Goal: Transaction & Acquisition: Download file/media

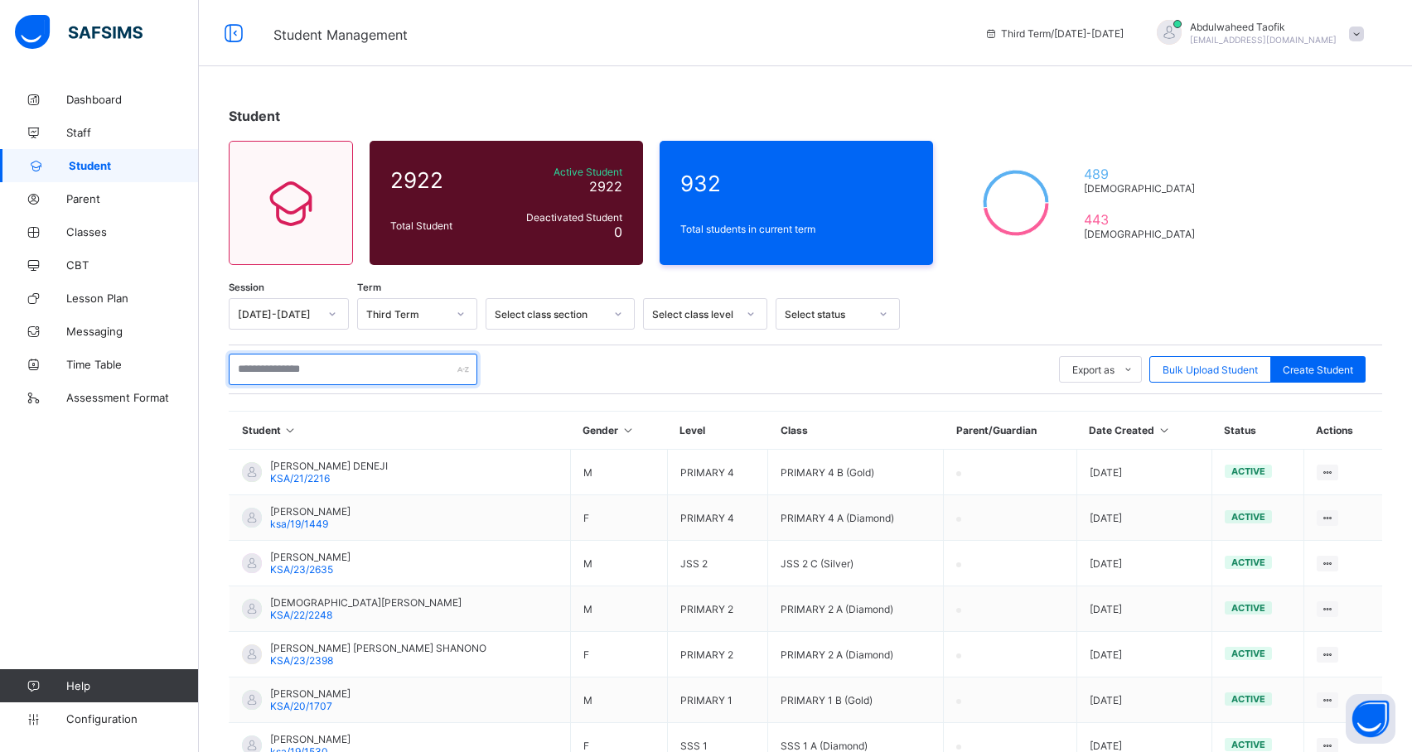
click at [296, 368] on input "text" at bounding box center [353, 369] width 249 height 31
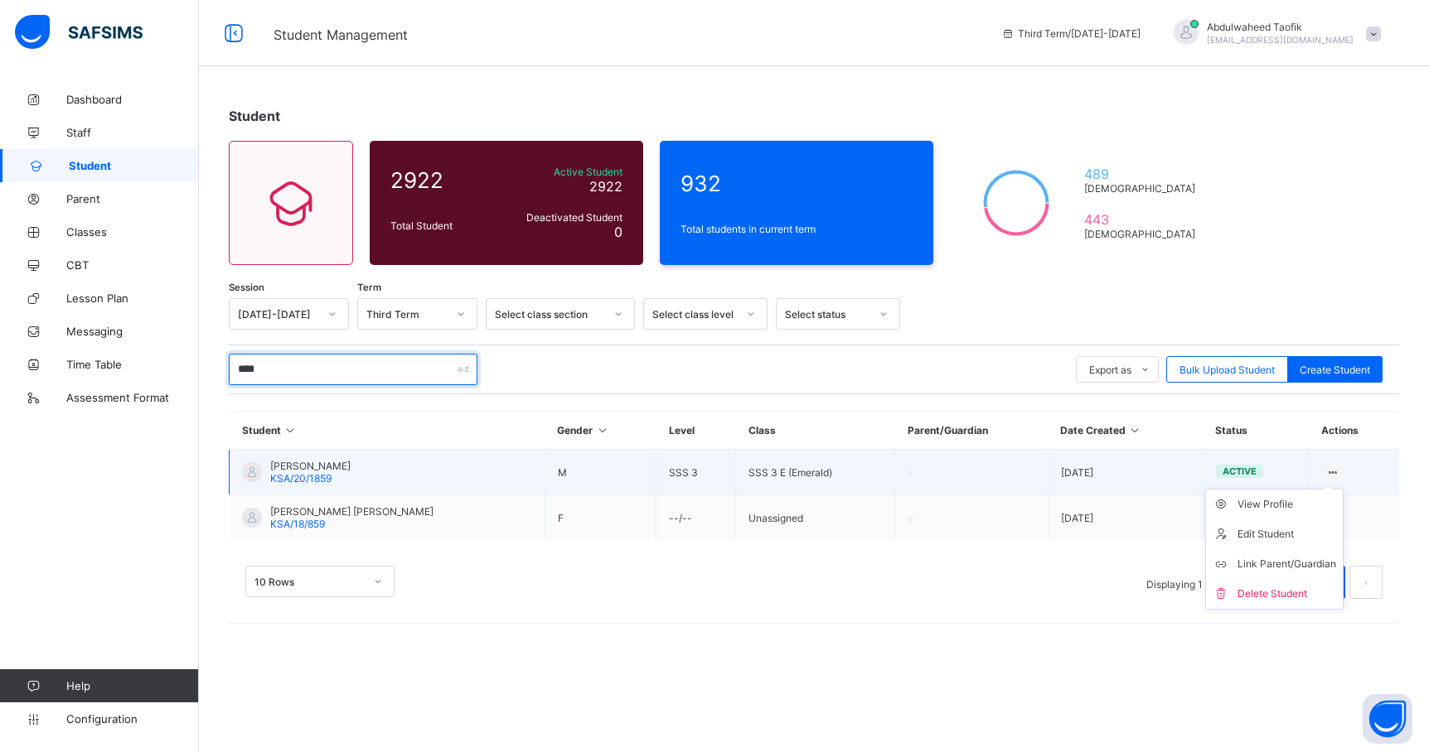
type input "****"
click at [1330, 471] on icon at bounding box center [1332, 473] width 14 height 12
click at [1280, 508] on div "View Profile" at bounding box center [1286, 504] width 99 height 17
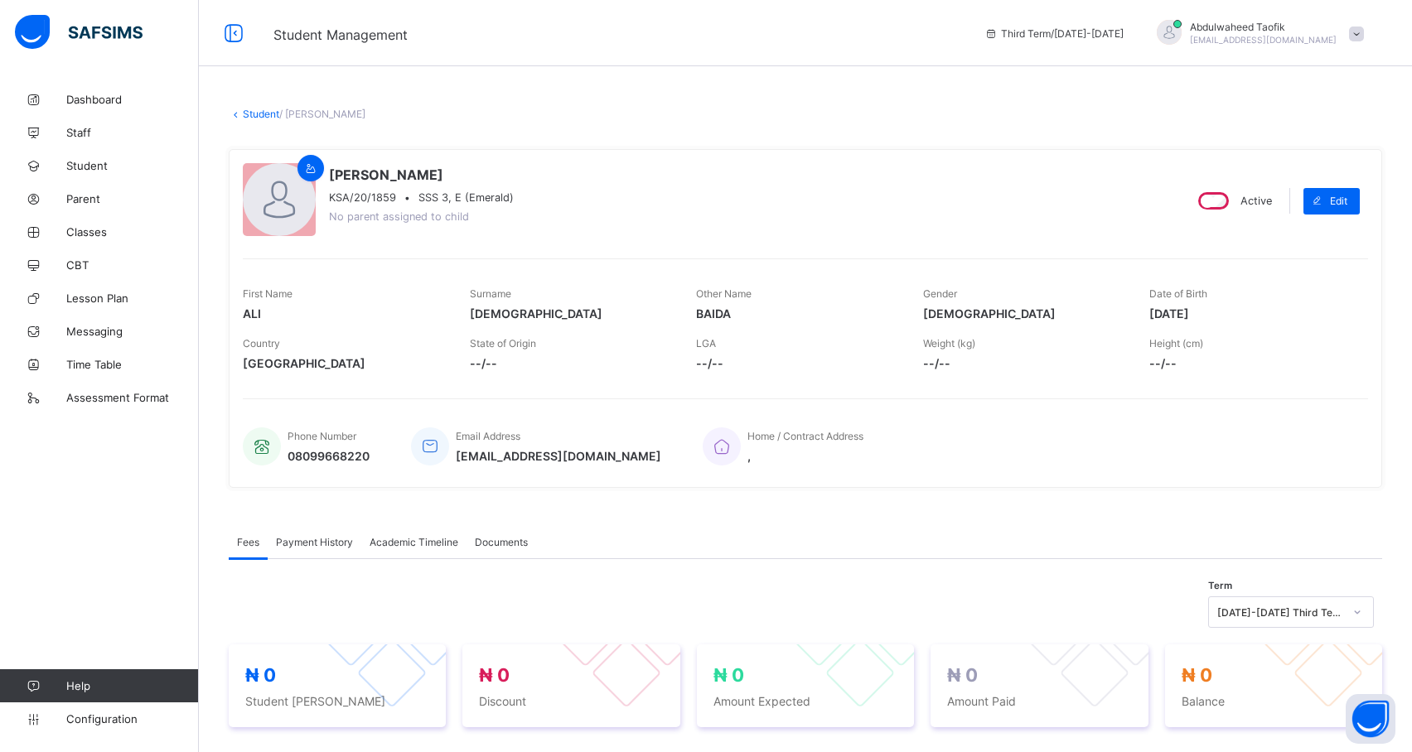
click at [431, 282] on div "First Name [PERSON_NAME]" at bounding box center [344, 304] width 202 height 50
click at [373, 196] on span "KSA/20/1859" at bounding box center [362, 197] width 67 height 12
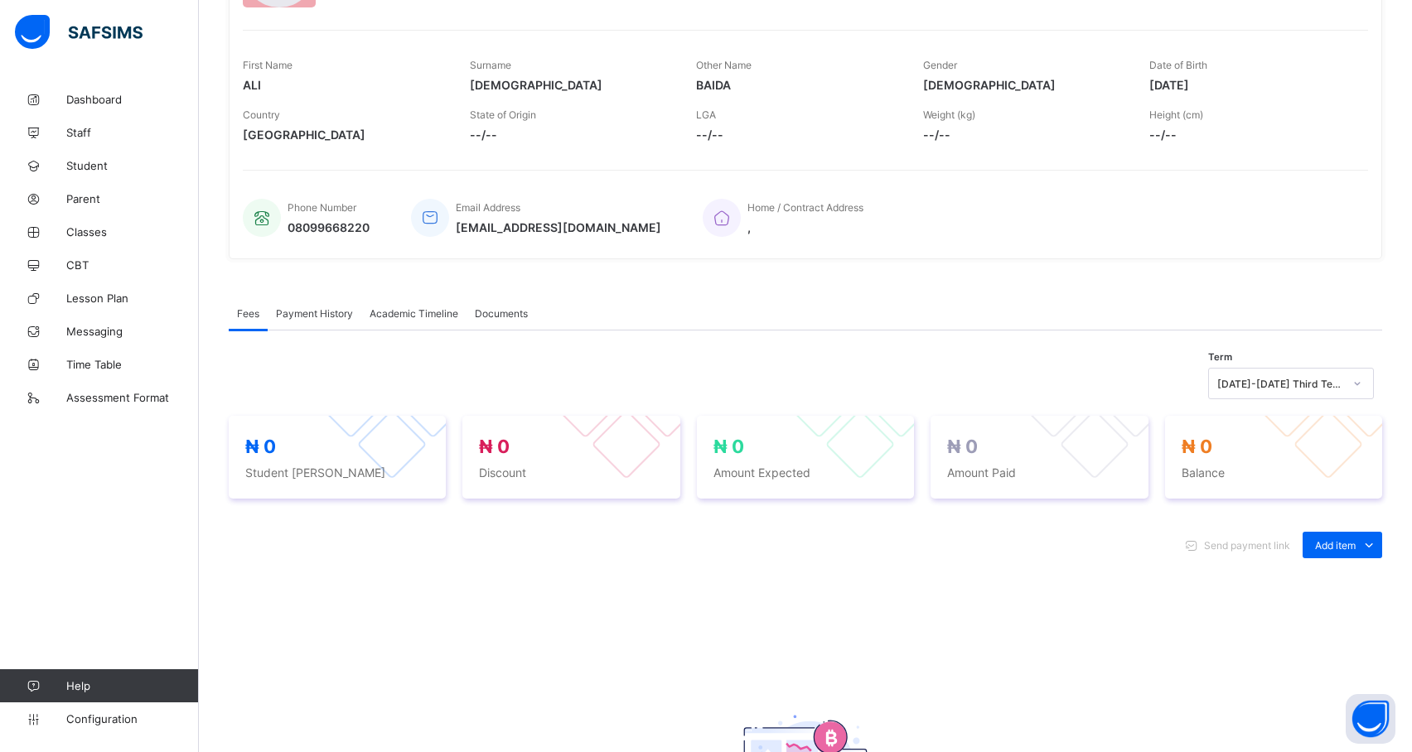
scroll to position [265, 0]
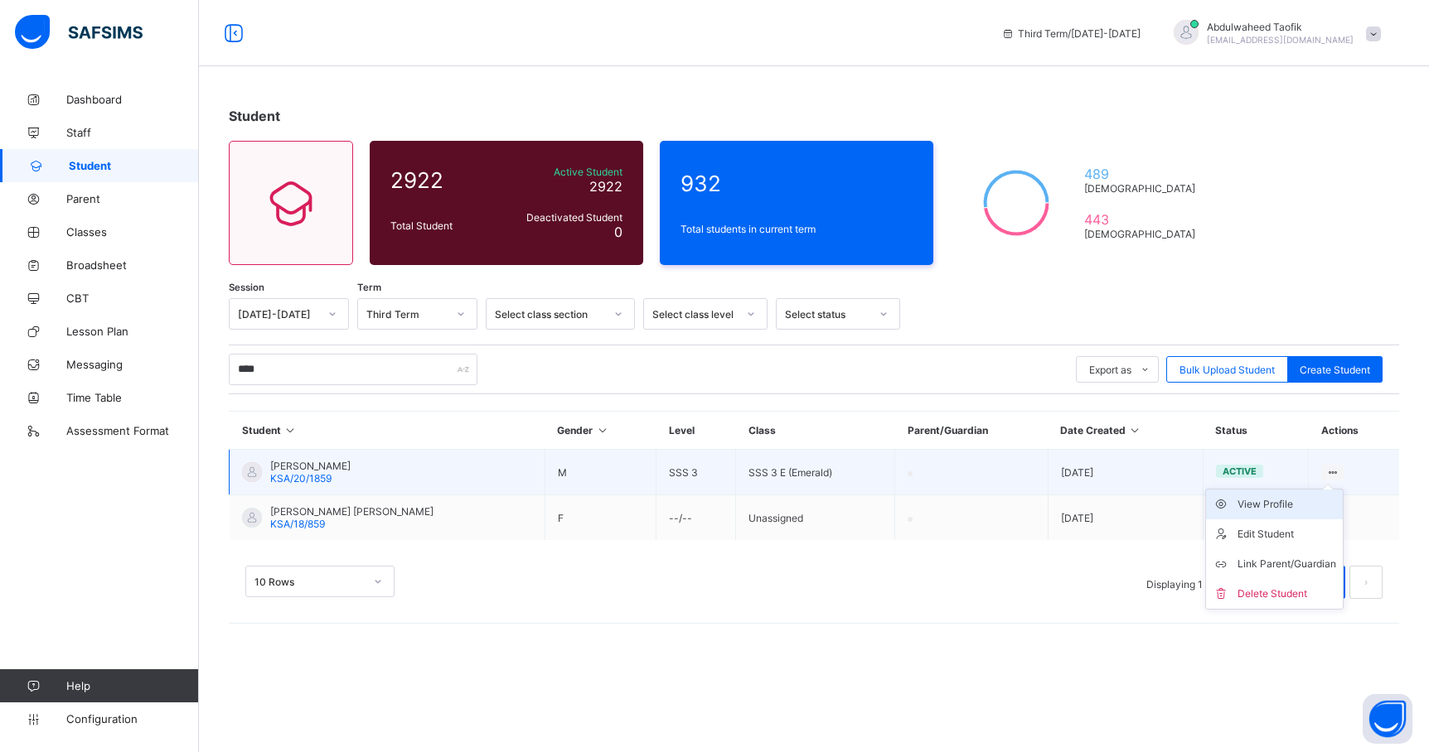
type input "****"
click at [1283, 505] on div "View Profile" at bounding box center [1286, 504] width 99 height 17
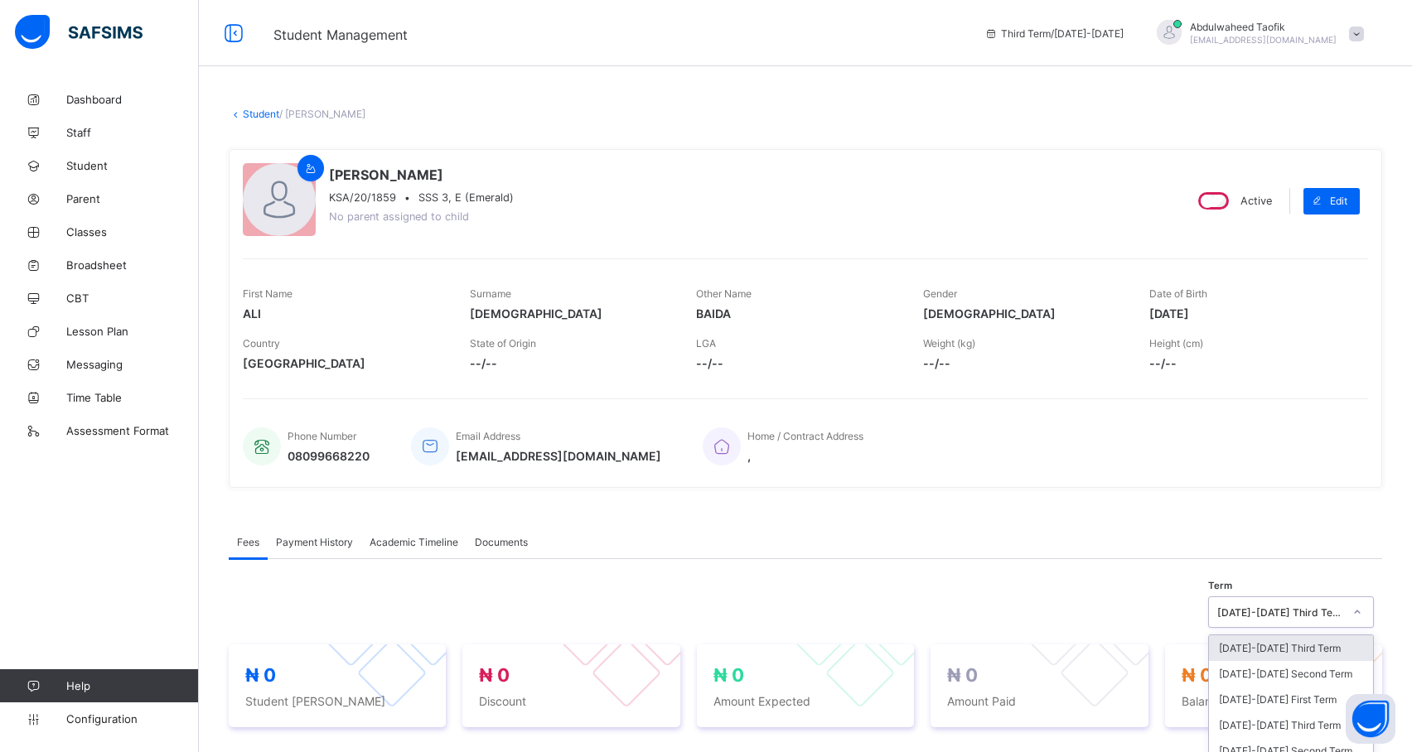
scroll to position [116, 0]
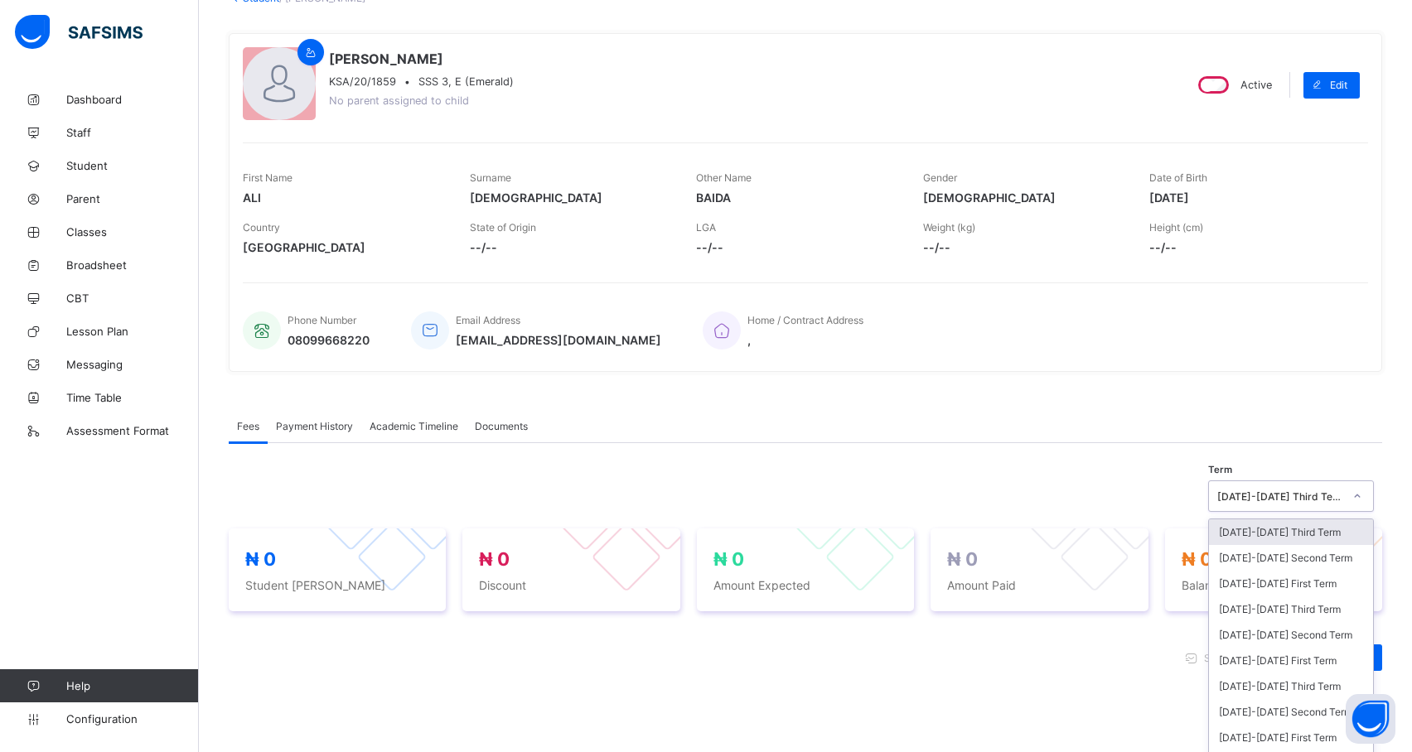
click at [1374, 512] on div "option 2024-2025 Third Term focused, 1 of 27. 27 results available. Use Up and …" at bounding box center [1291, 496] width 166 height 31
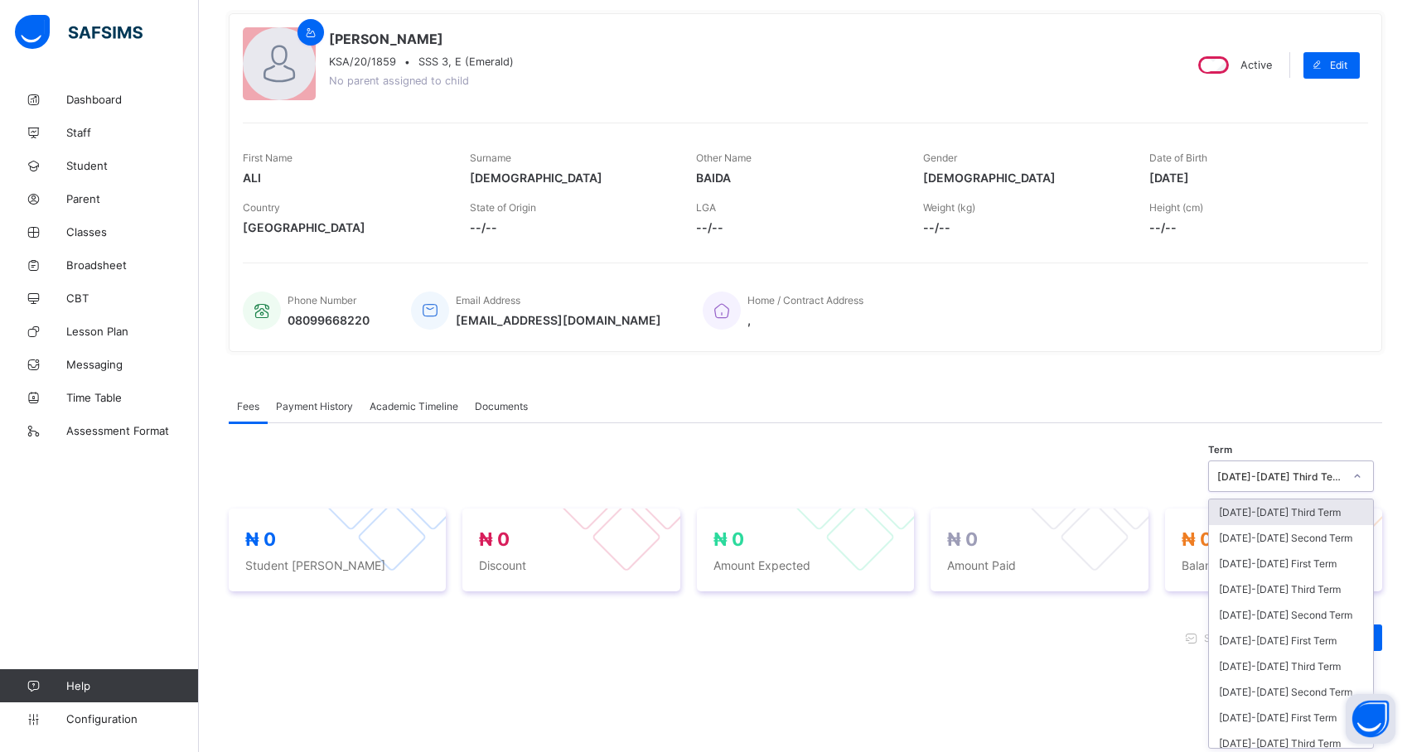
scroll to position [140, 0]
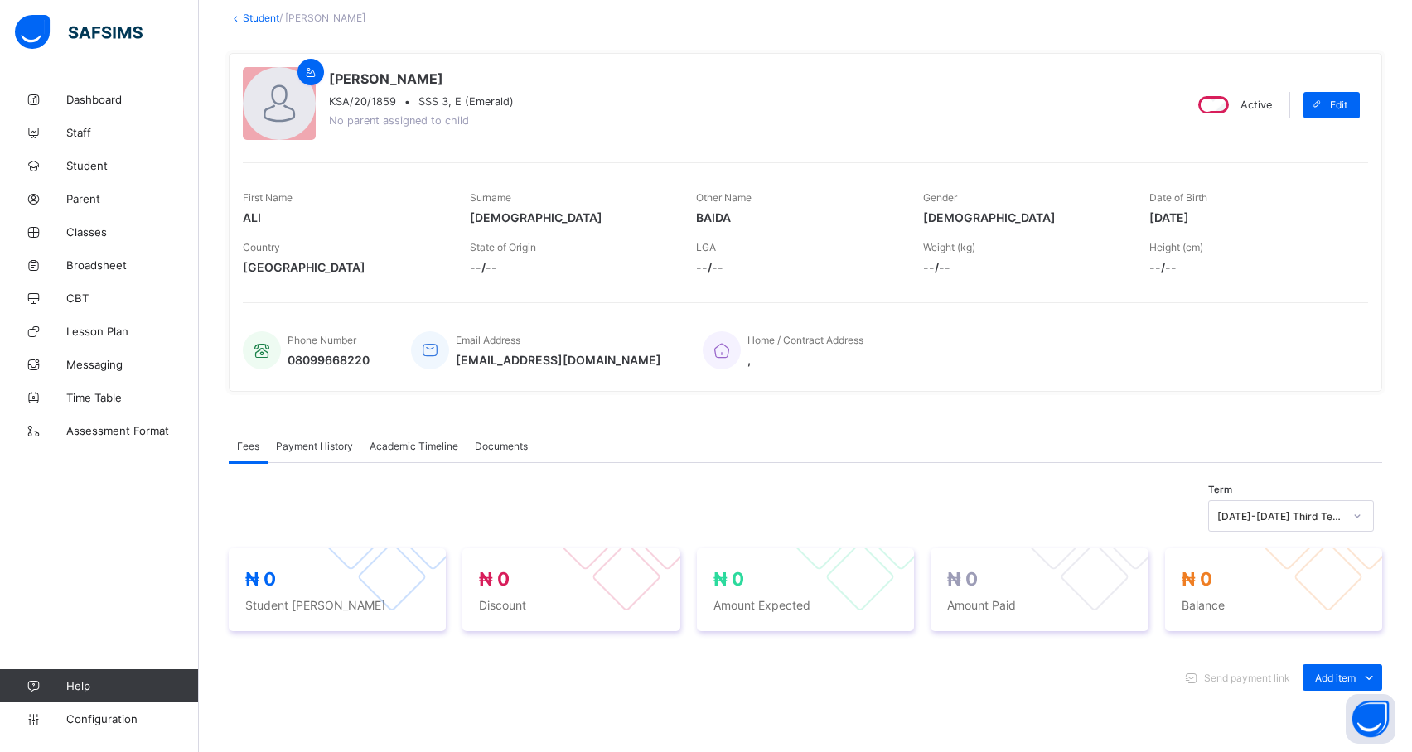
scroll to position [0, 0]
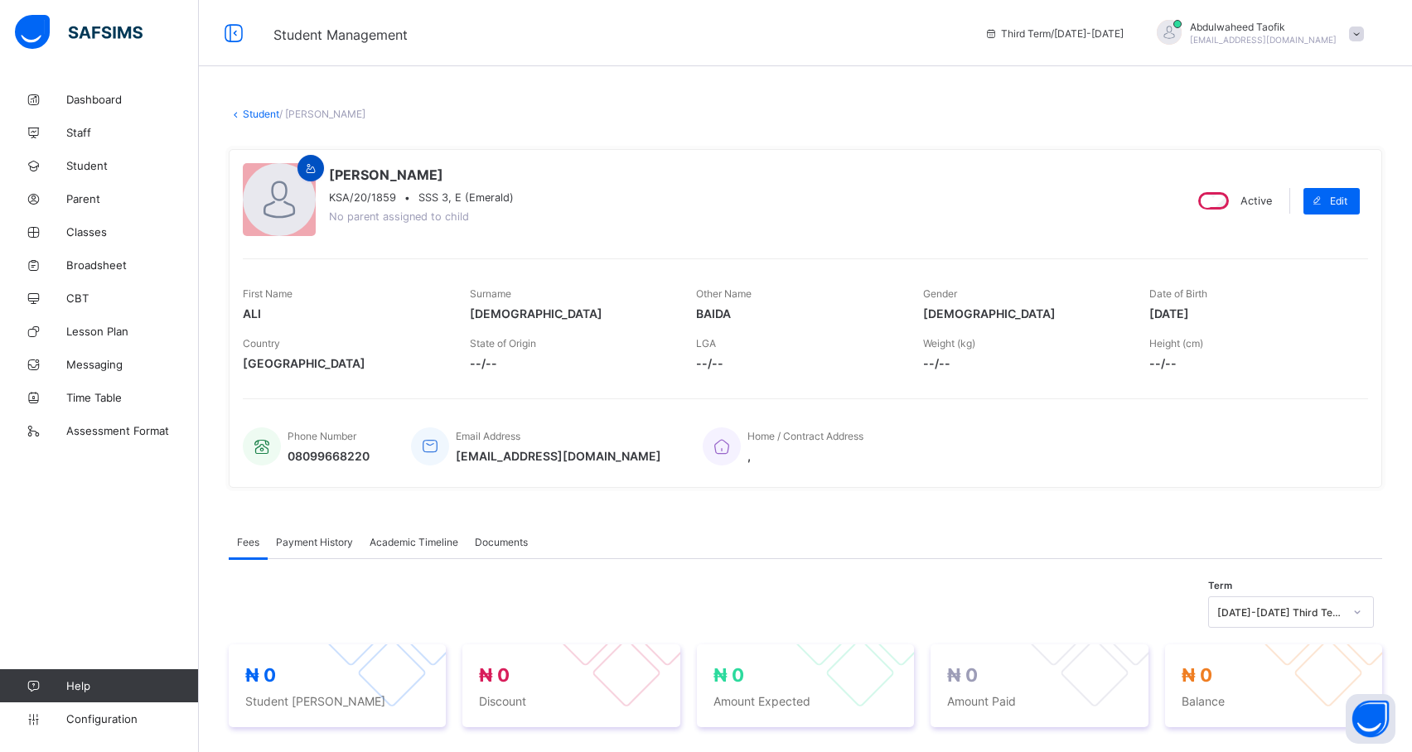
click at [304, 167] on icon at bounding box center [311, 168] width 14 height 12
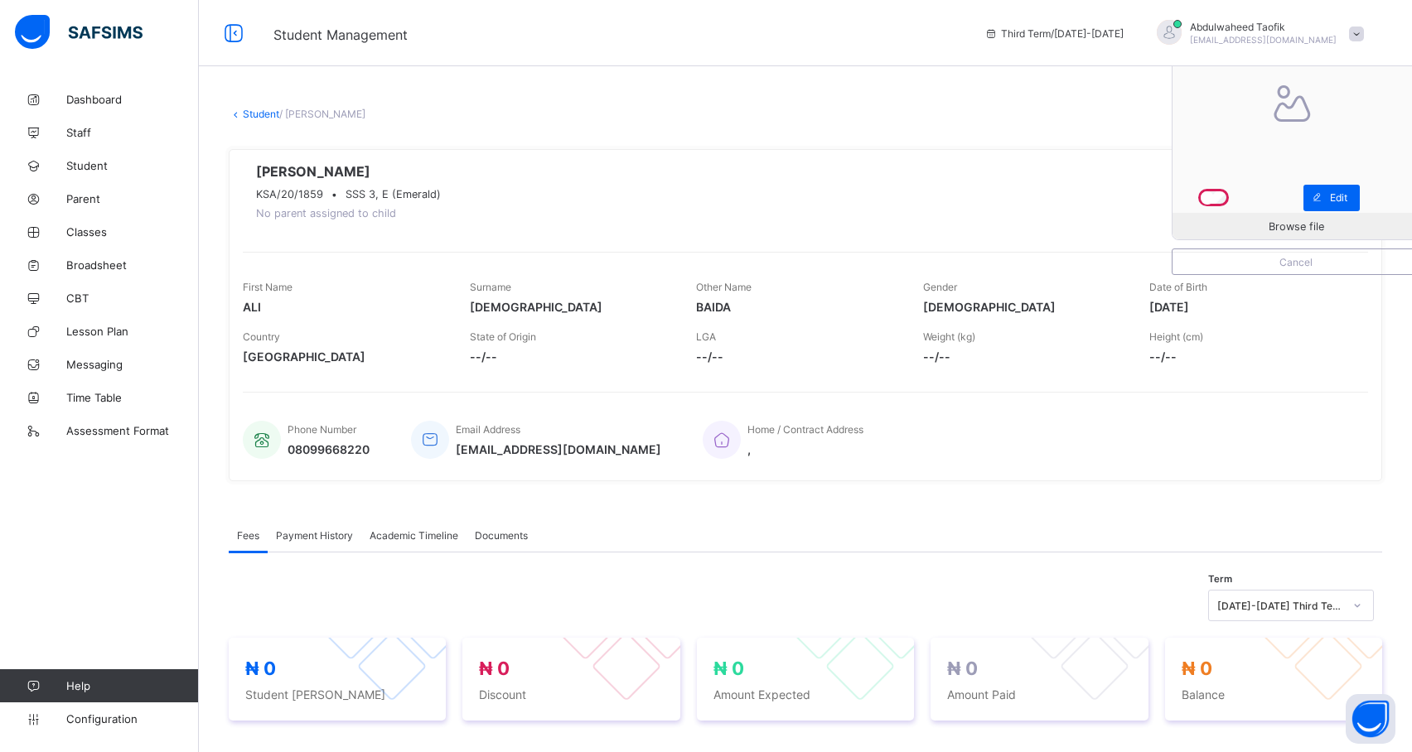
click at [303, 167] on span "[PERSON_NAME]" at bounding box center [348, 171] width 185 height 17
click at [709, 172] on div "Browse file Cancel ALI MUHAMMAD BAIDA KSA/20/1859 • SSS 3, E (Emerald) No paren…" at bounding box center [706, 197] width 926 height 69
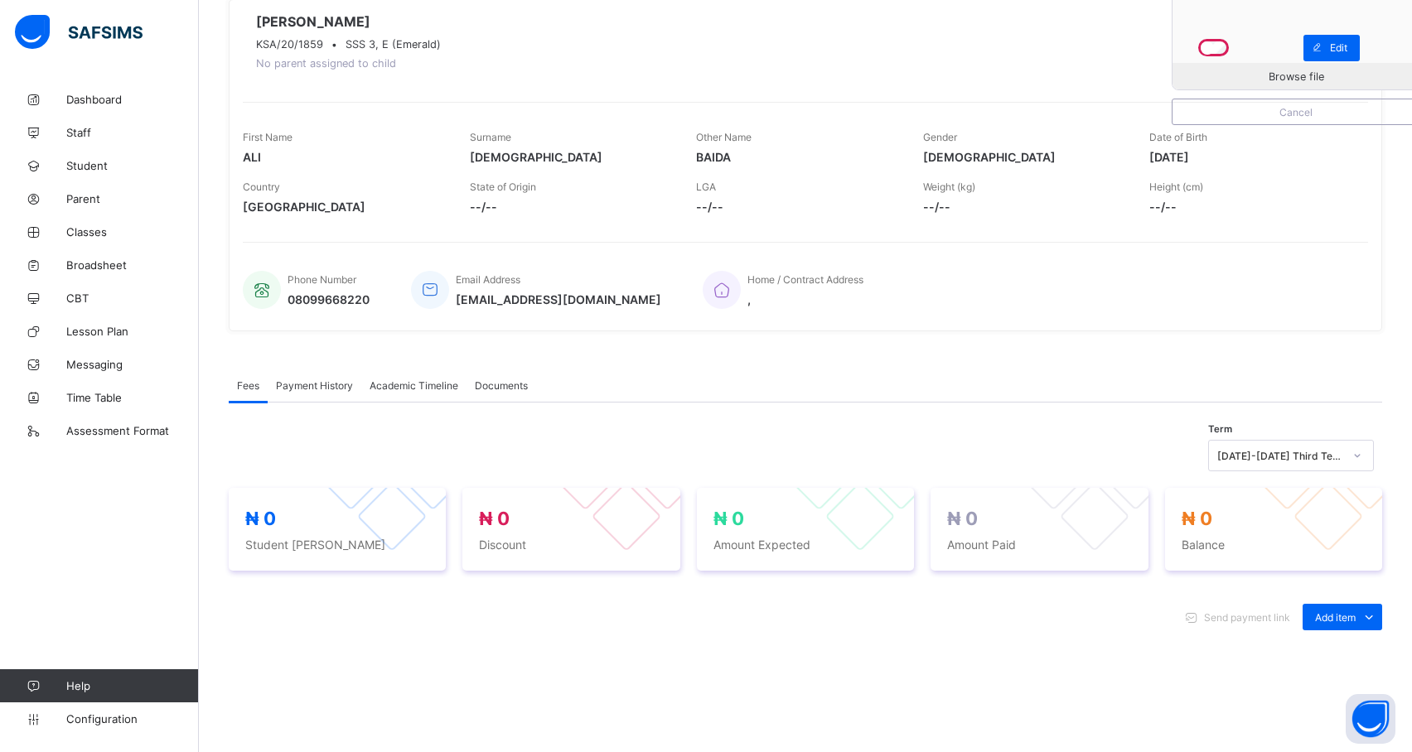
scroll to position [176, 0]
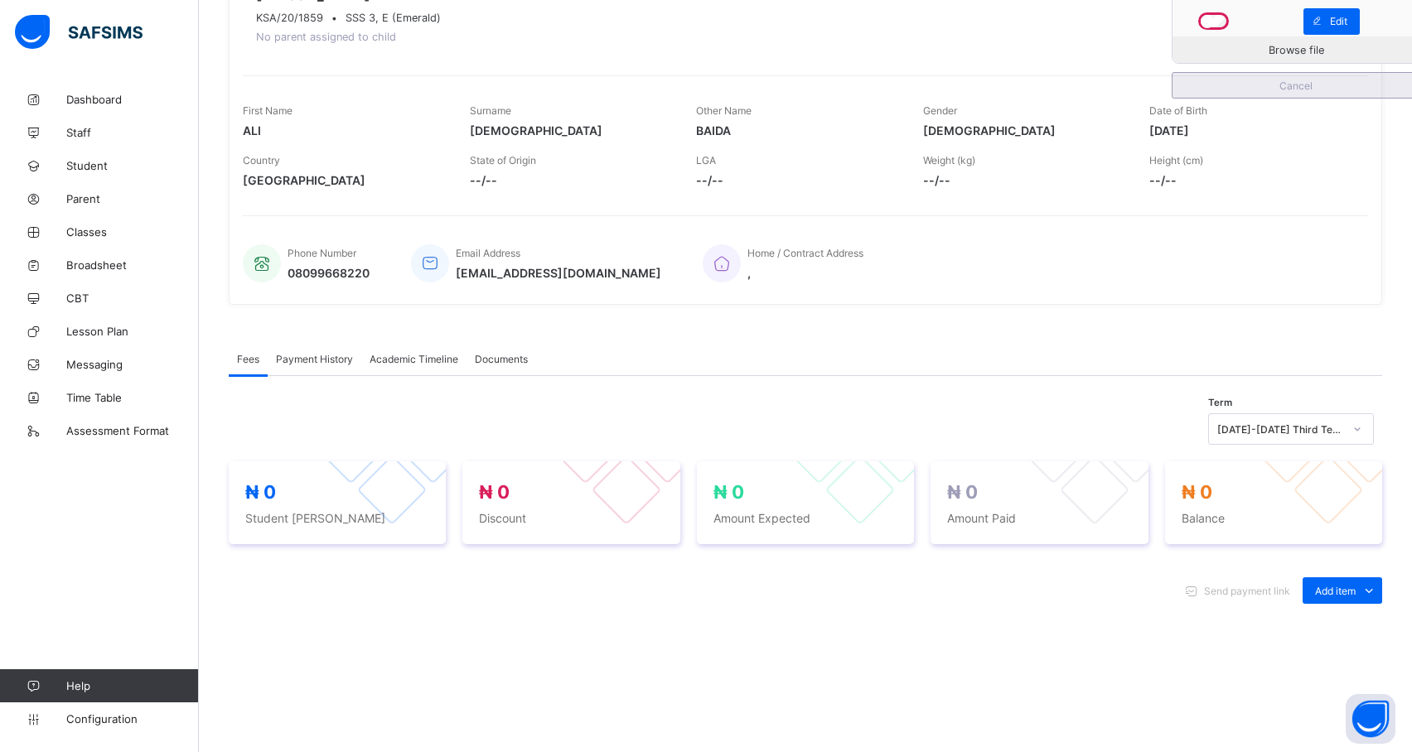
click at [1342, 86] on span "Cancel" at bounding box center [1296, 86] width 222 height 12
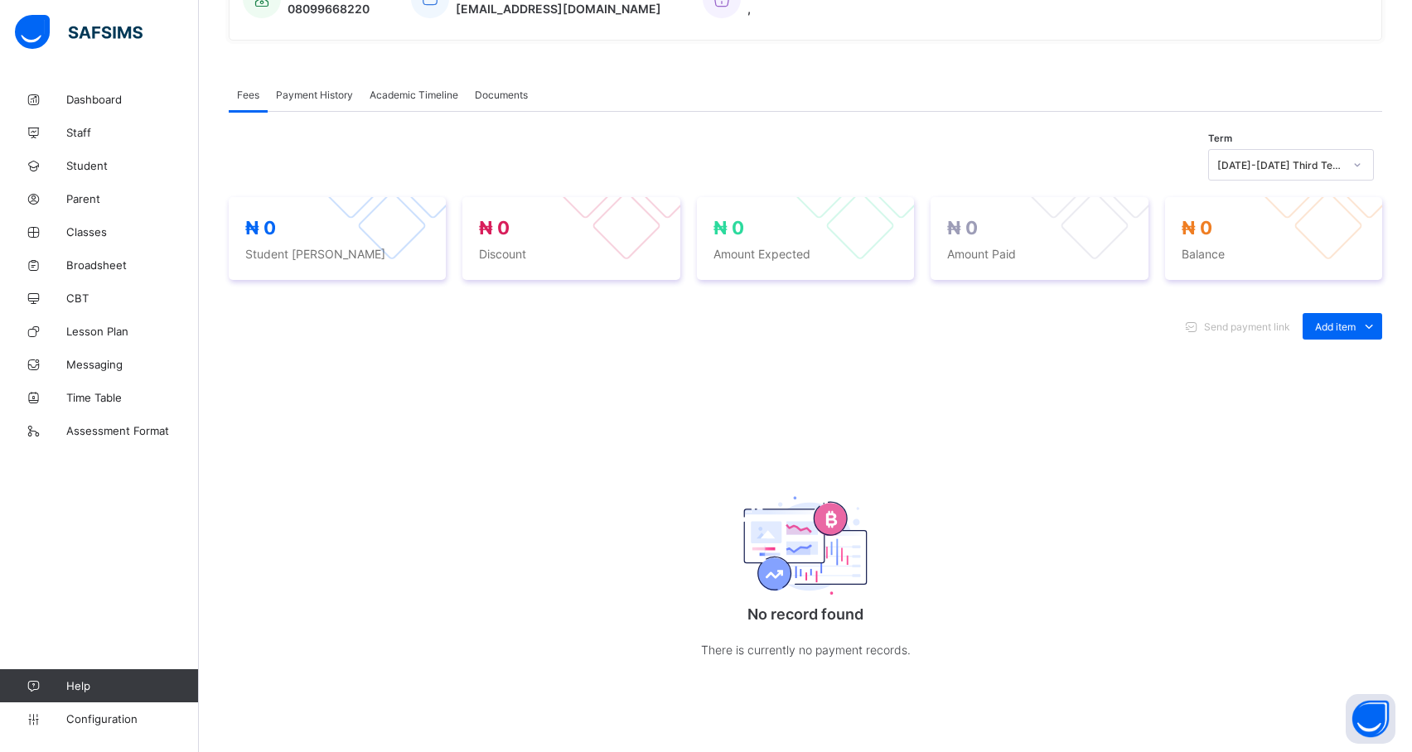
scroll to position [466, 0]
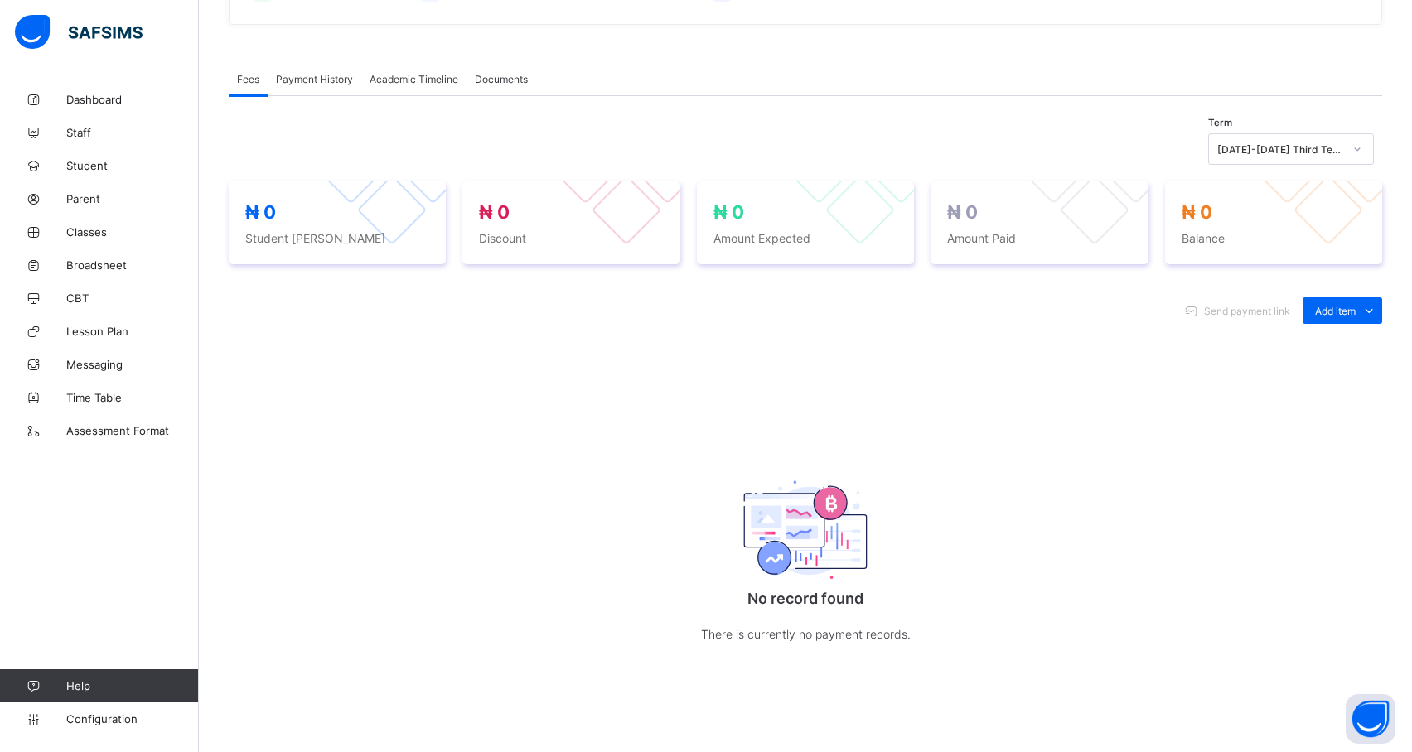
click at [846, 508] on img at bounding box center [805, 530] width 124 height 99
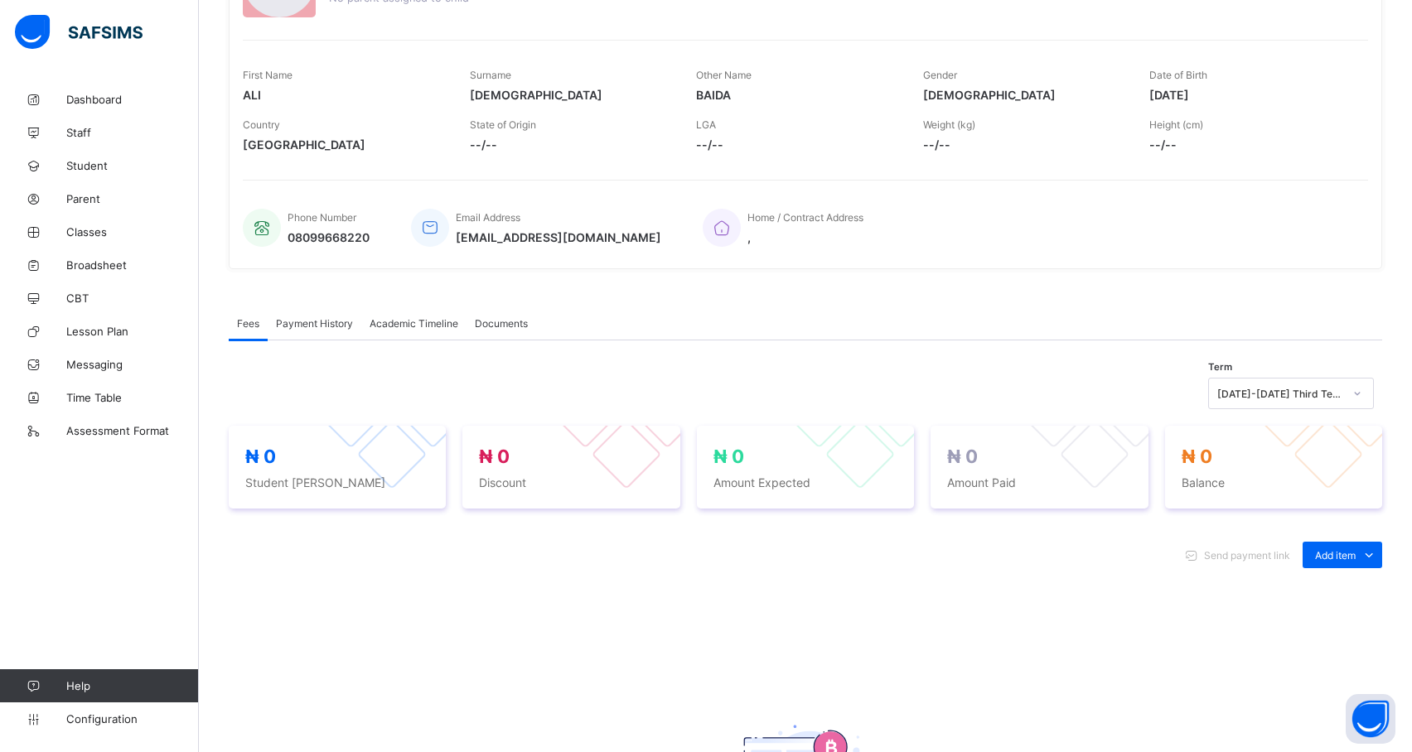
scroll to position [0, 0]
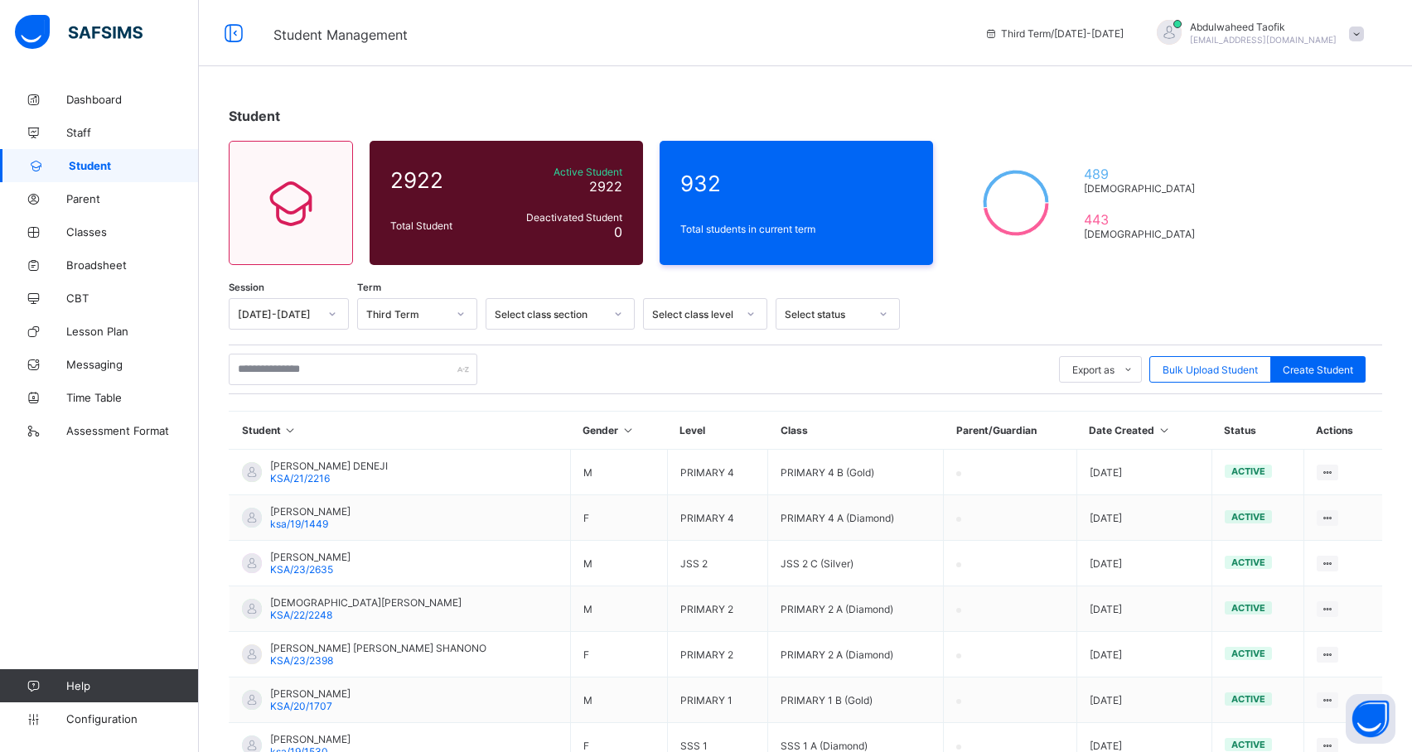
click at [1364, 37] on span at bounding box center [1356, 34] width 15 height 15
click at [1324, 194] on span "Logout" at bounding box center [1309, 190] width 109 height 19
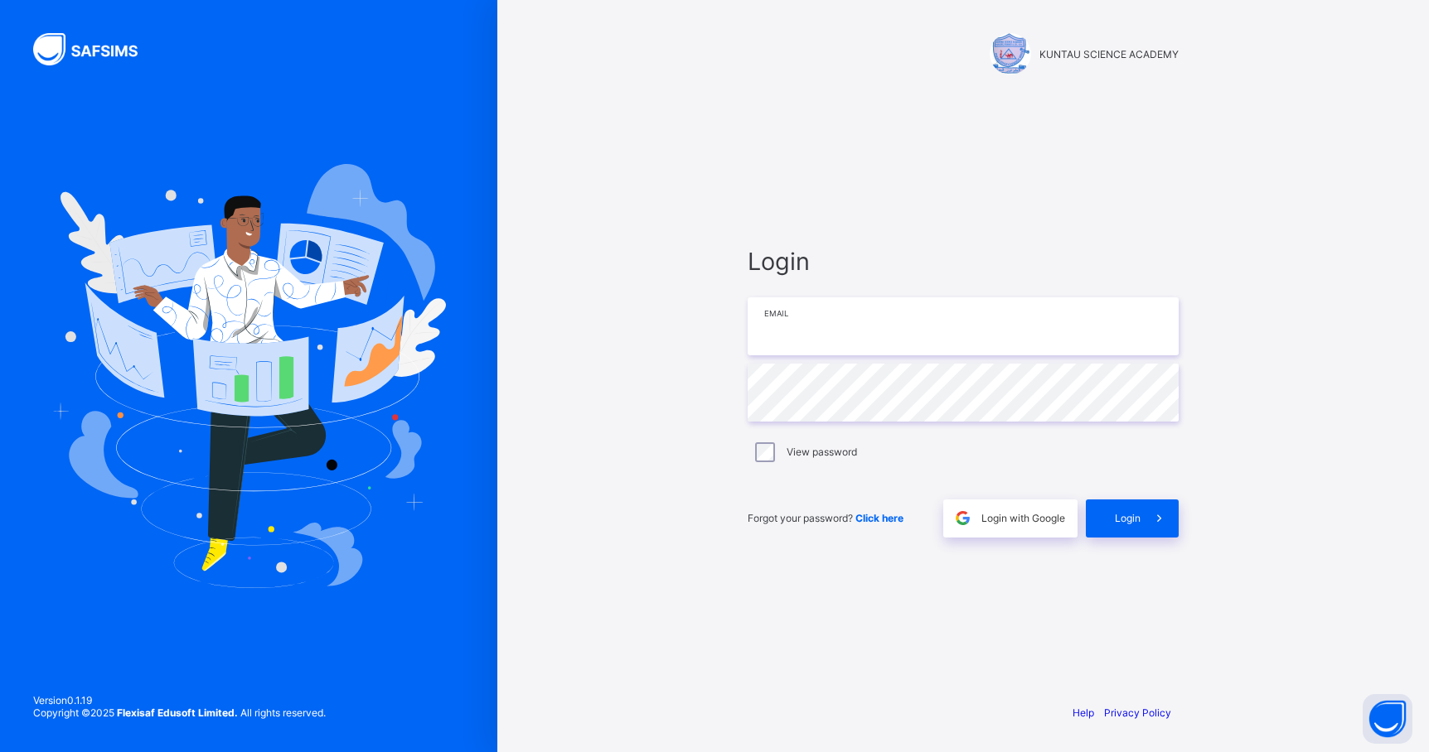
type input "**********"
click at [1135, 514] on span "Login" at bounding box center [1127, 518] width 26 height 12
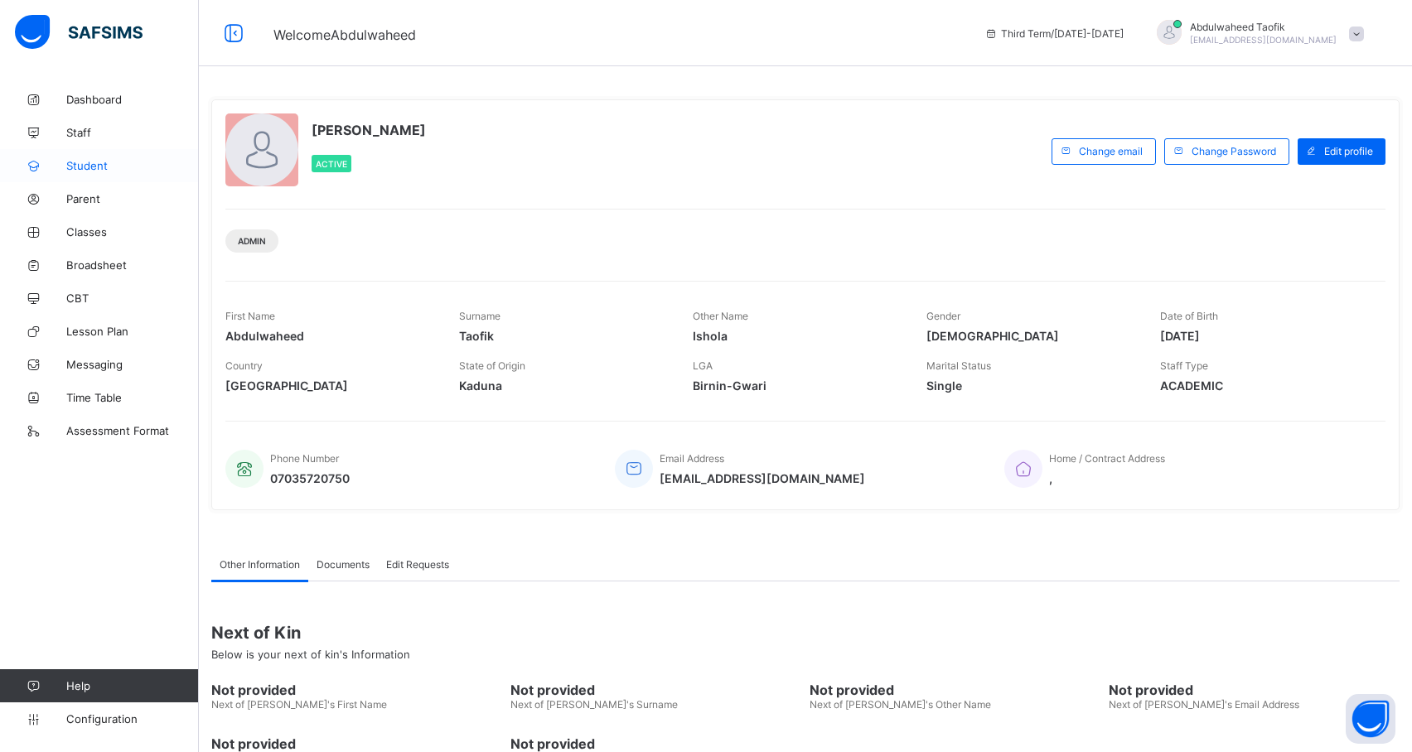
click at [103, 167] on span "Student" at bounding box center [132, 165] width 133 height 13
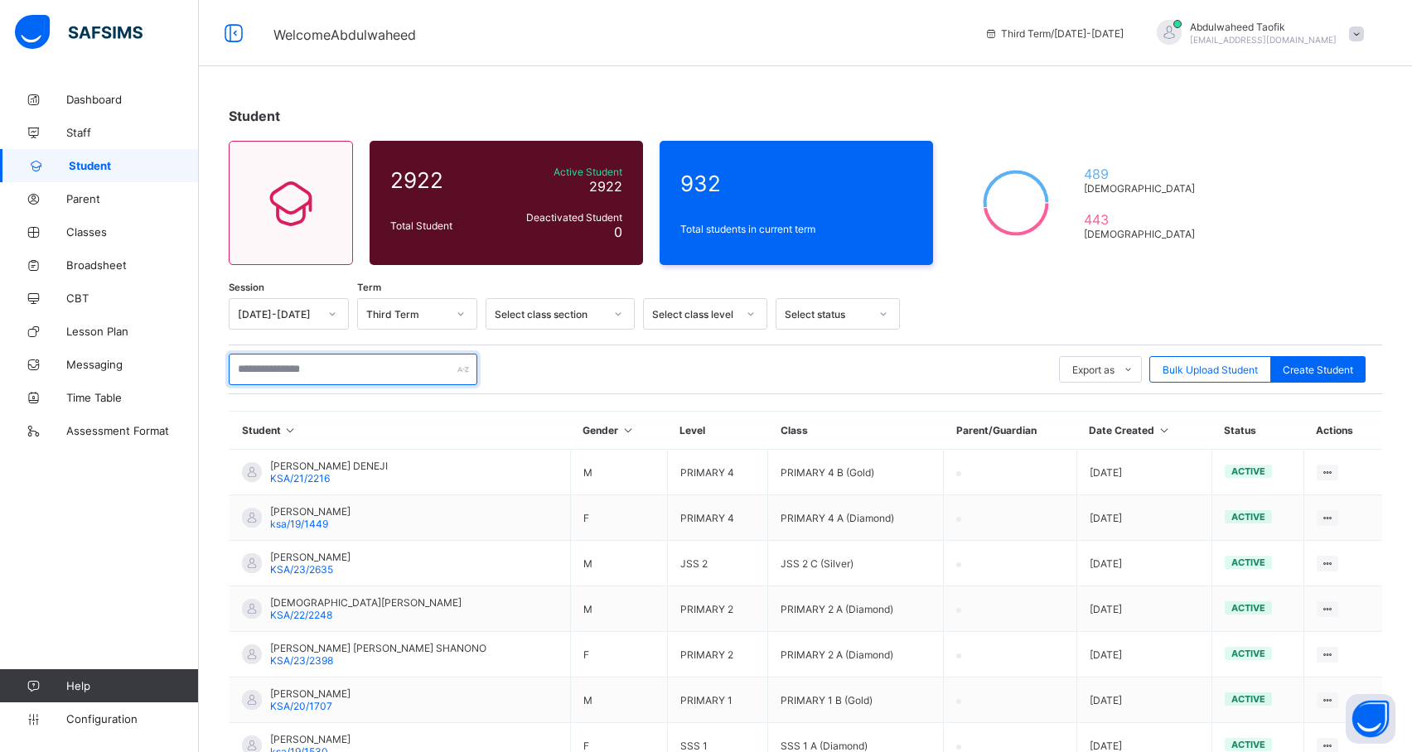
click at [305, 371] on input "text" at bounding box center [353, 369] width 249 height 31
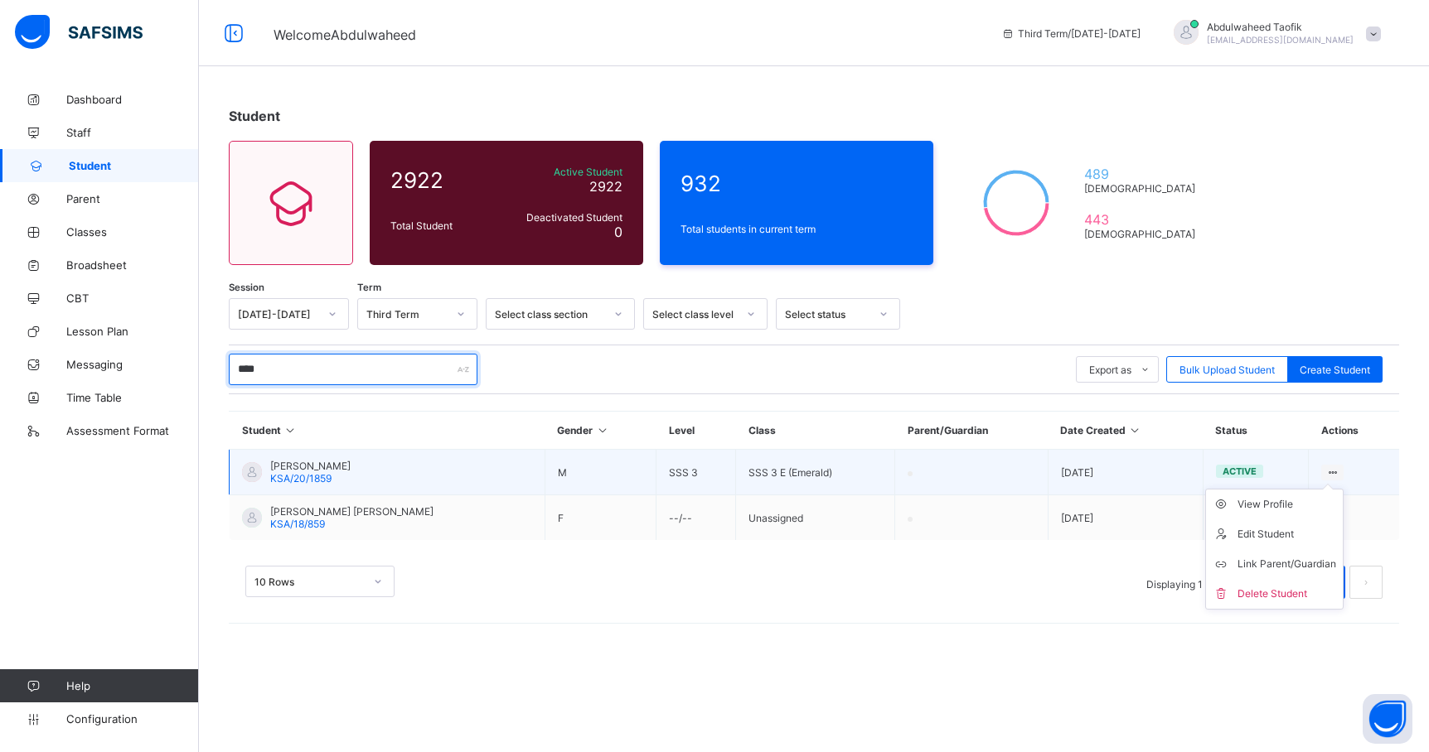
type input "****"
click at [1325, 471] on icon at bounding box center [1332, 473] width 14 height 12
click at [1288, 500] on div "View Profile" at bounding box center [1286, 504] width 99 height 17
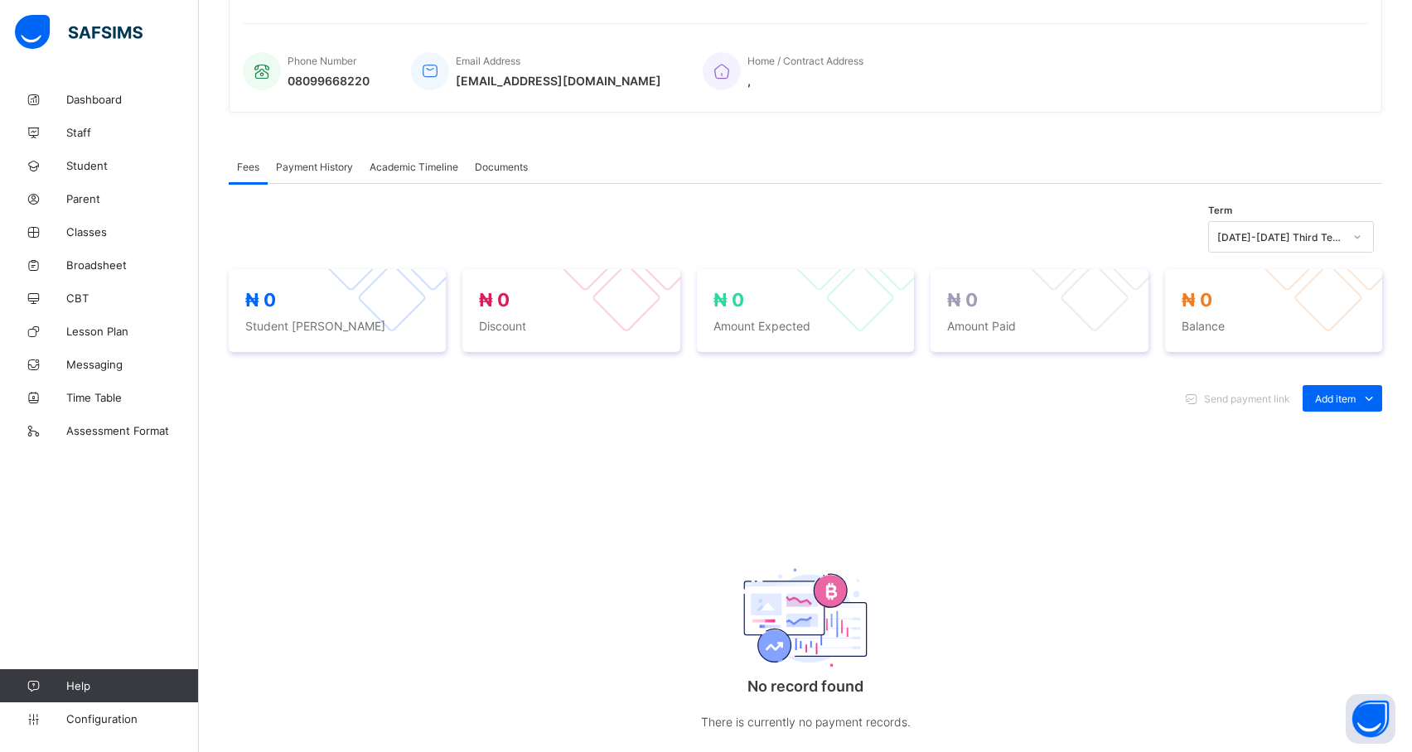
scroll to position [466, 0]
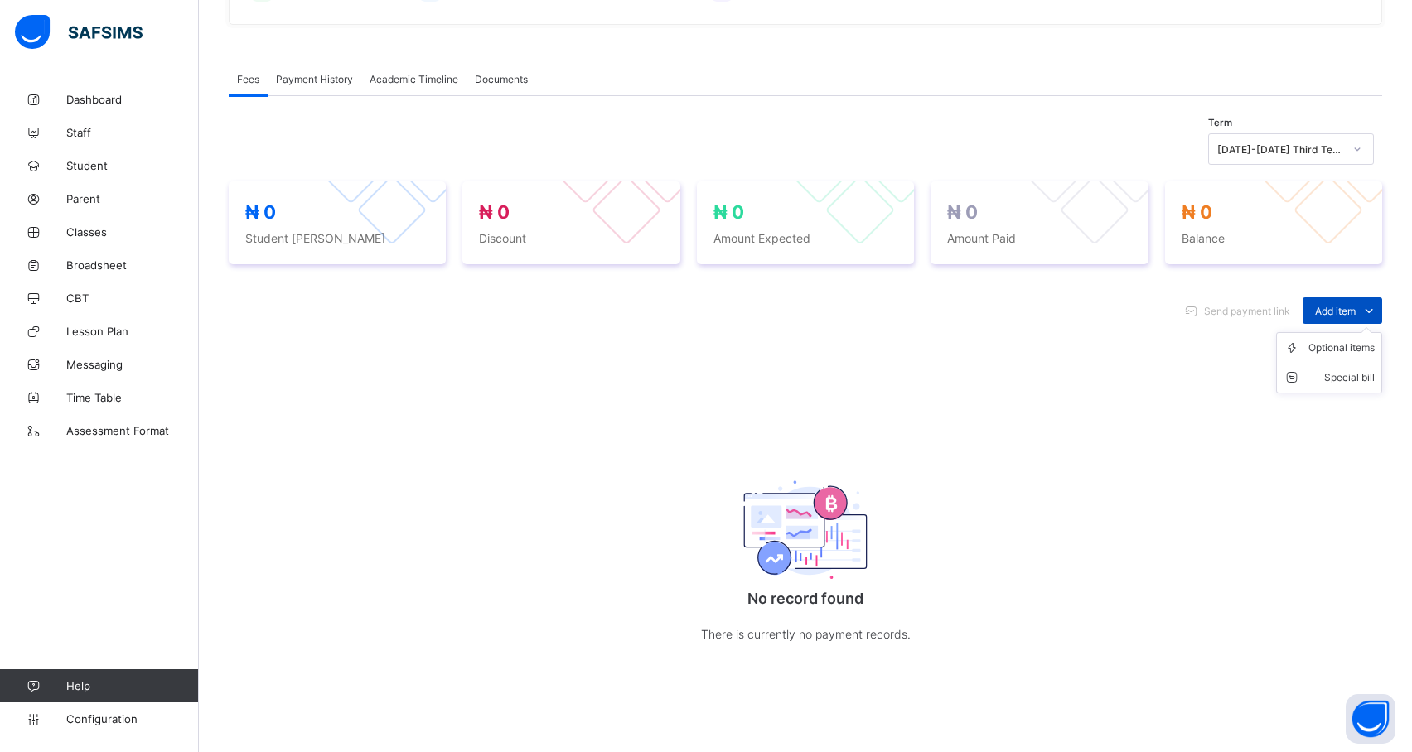
click at [1378, 308] on icon at bounding box center [1369, 310] width 18 height 17
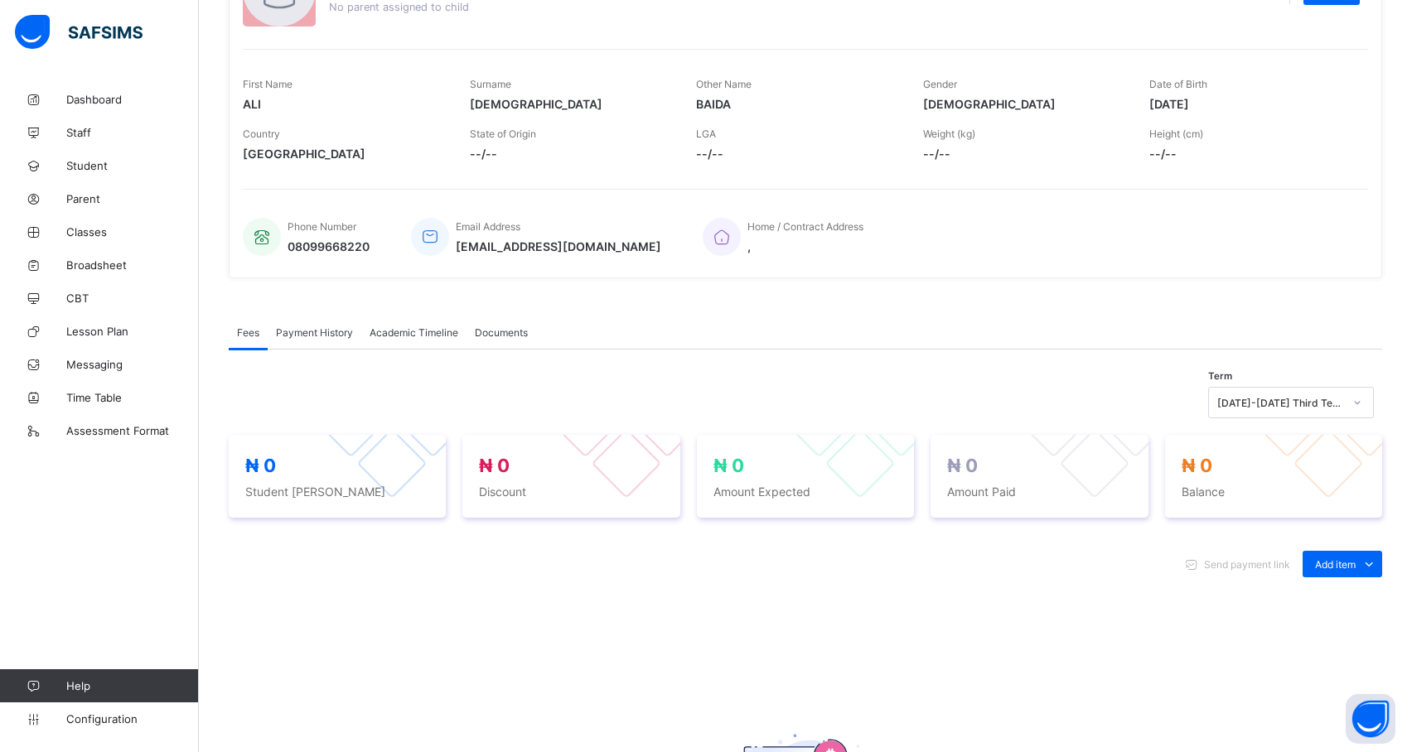
scroll to position [201, 0]
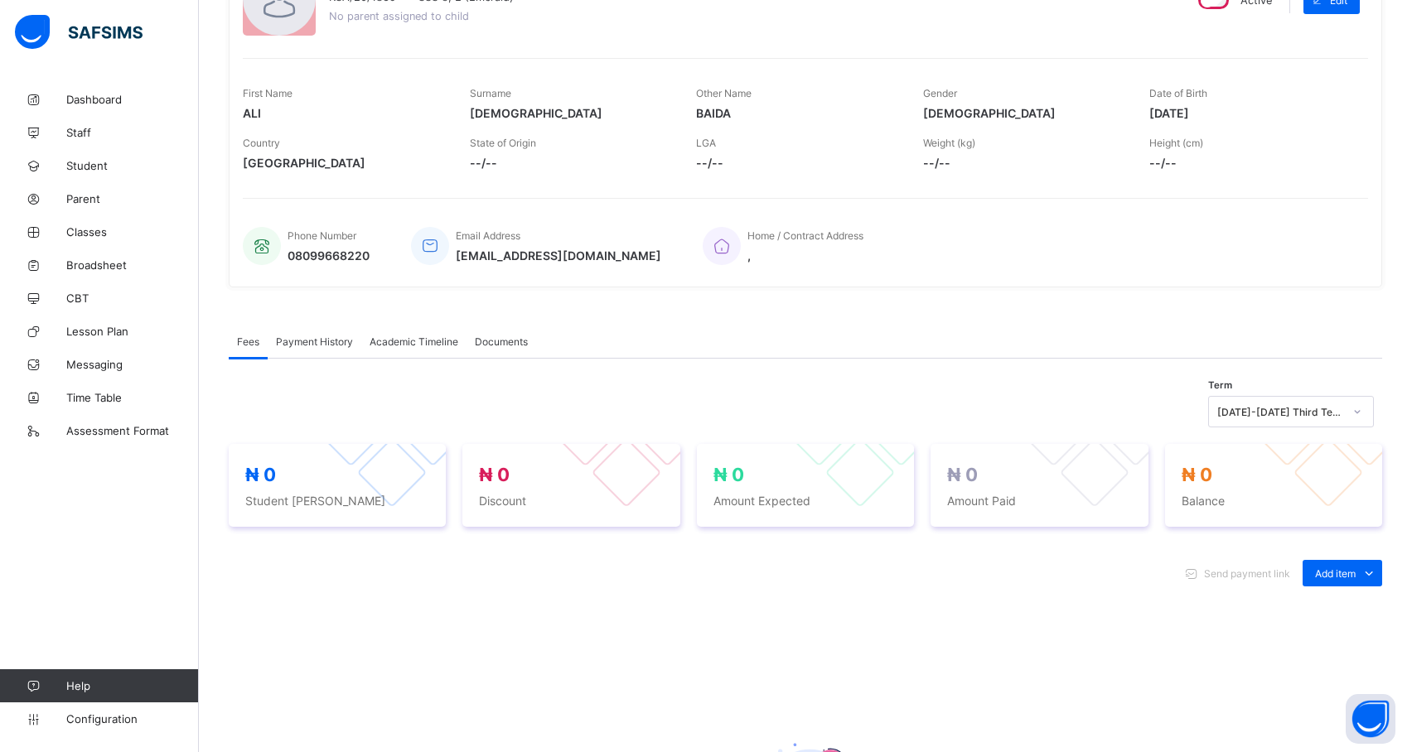
click at [399, 336] on span "Academic Timeline" at bounding box center [414, 342] width 89 height 12
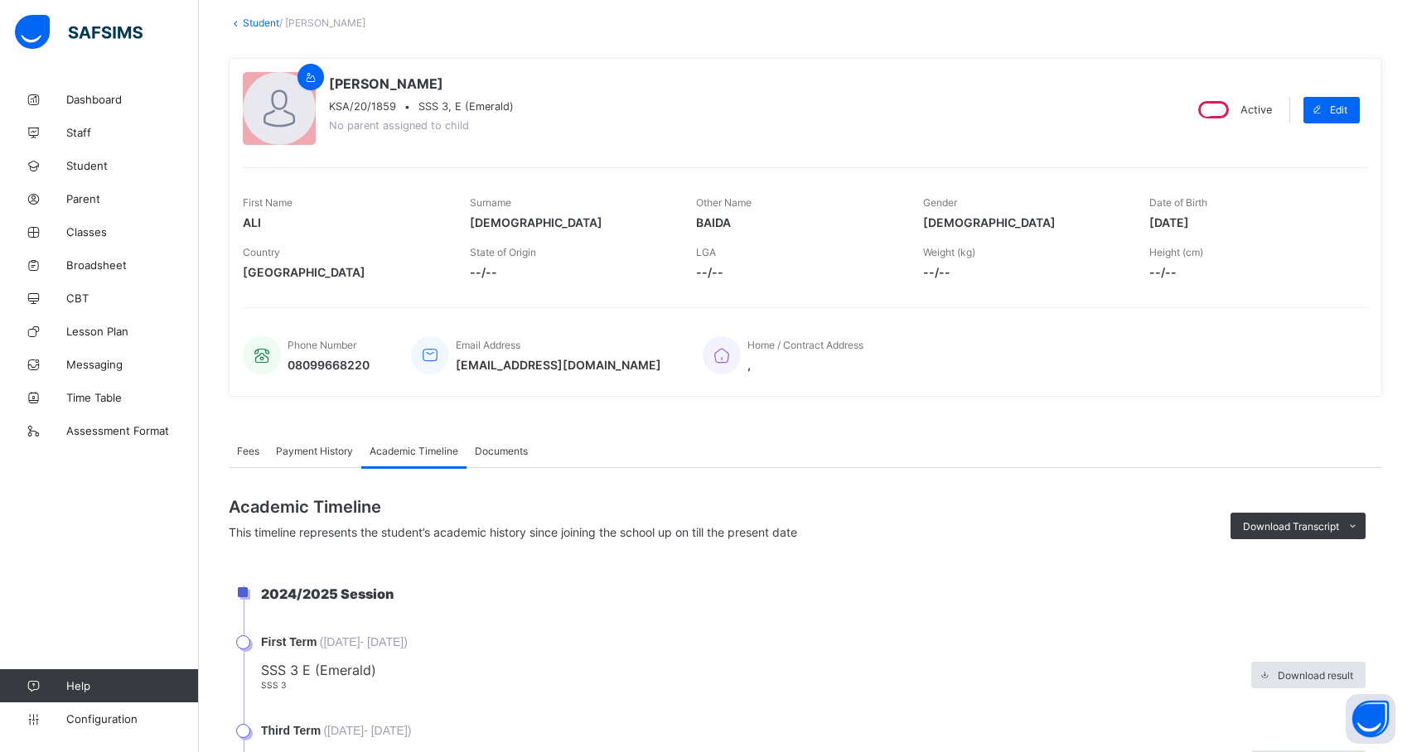
scroll to position [87, 0]
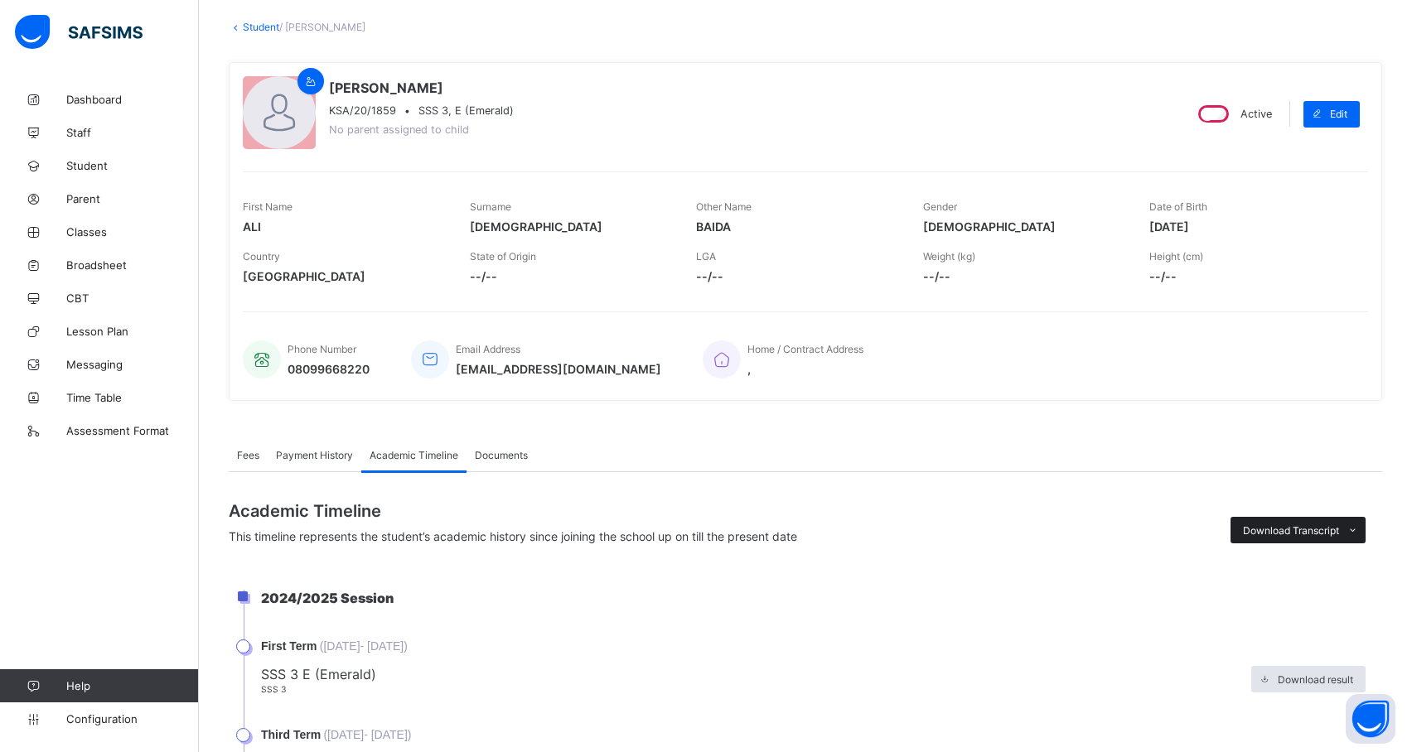
click at [1281, 527] on span "Download Transcript" at bounding box center [1291, 531] width 96 height 12
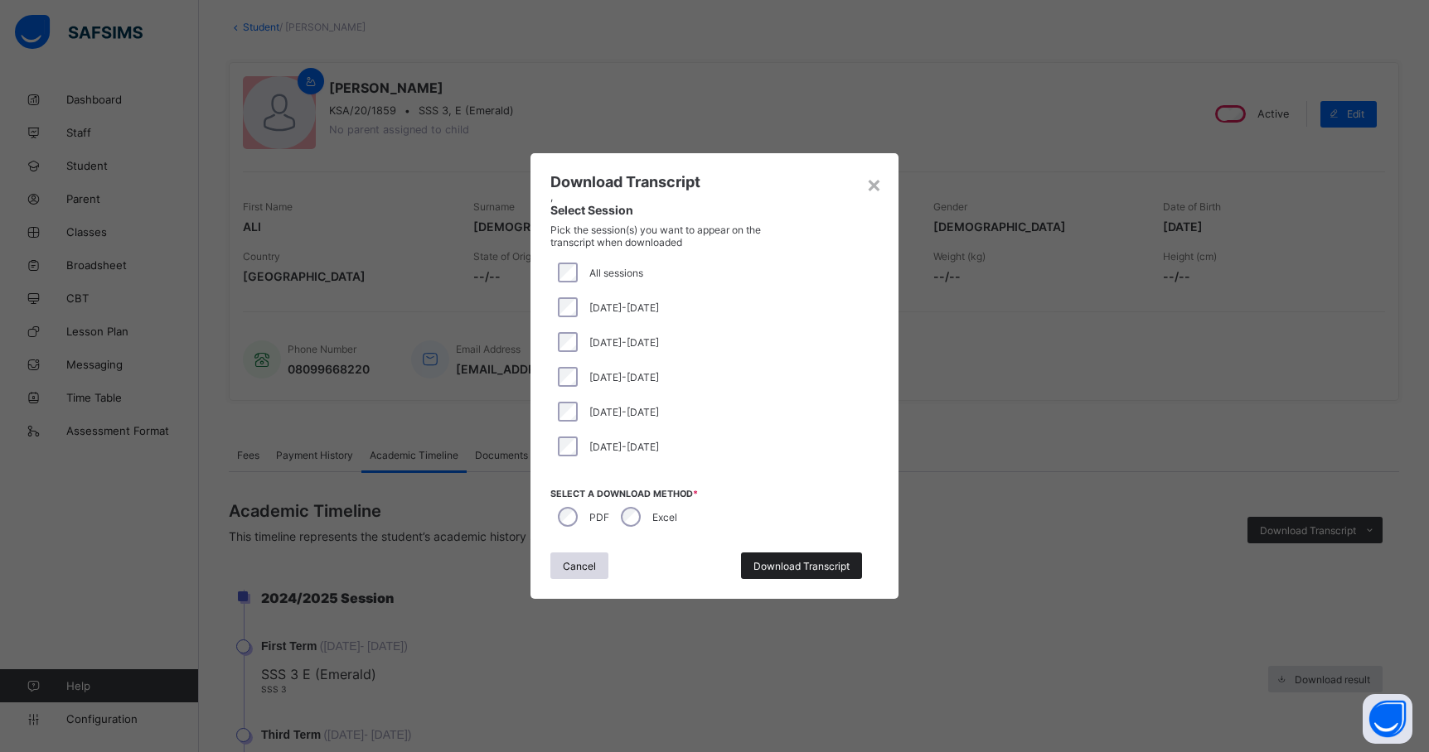
click at [786, 573] on div "Download Transcript" at bounding box center [801, 566] width 121 height 27
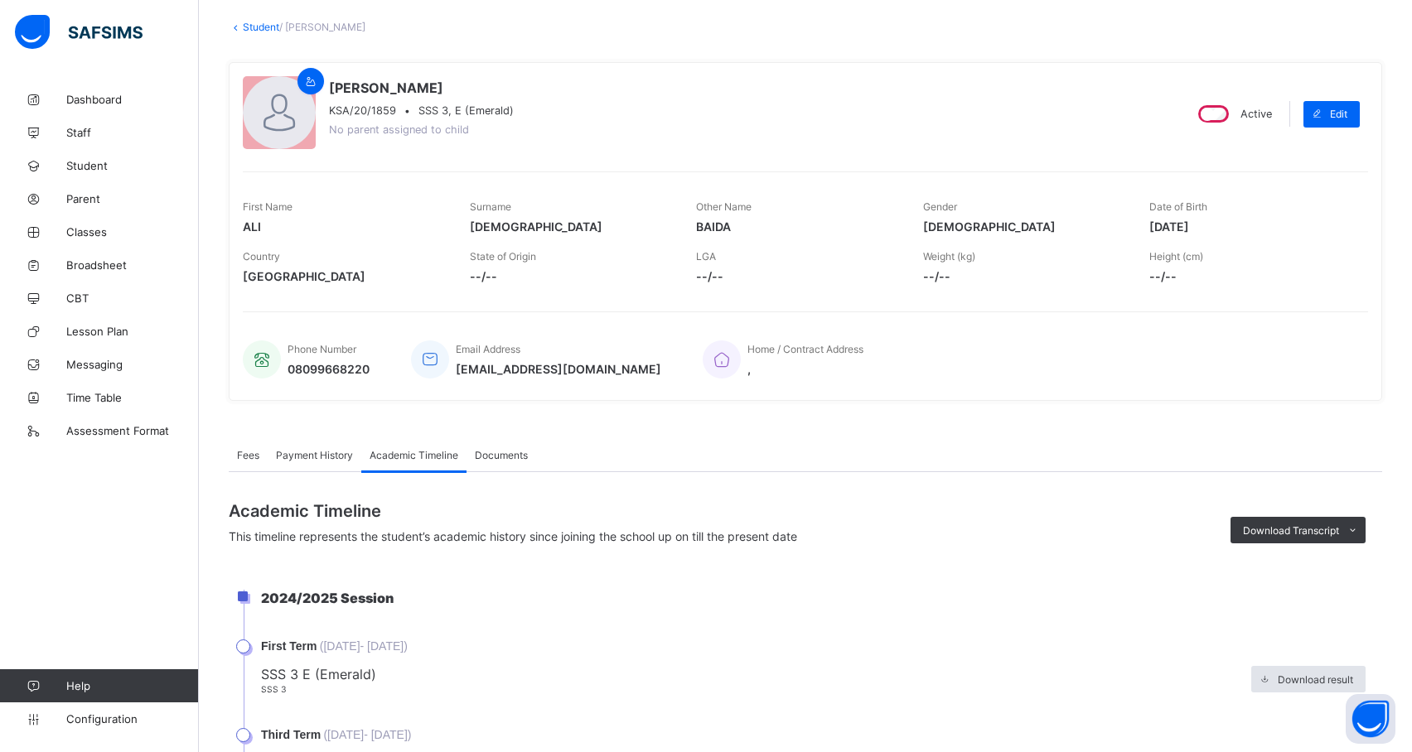
scroll to position [0, 0]
